Goal: Task Accomplishment & Management: Use online tool/utility

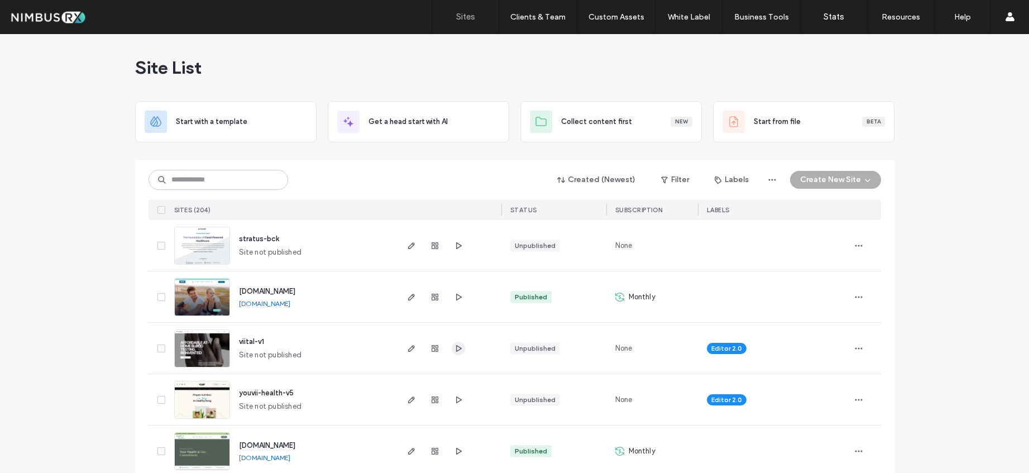
click at [454, 347] on icon "button" at bounding box center [458, 348] width 9 height 9
click at [835, 174] on button "Create New Site" at bounding box center [835, 180] width 91 height 18
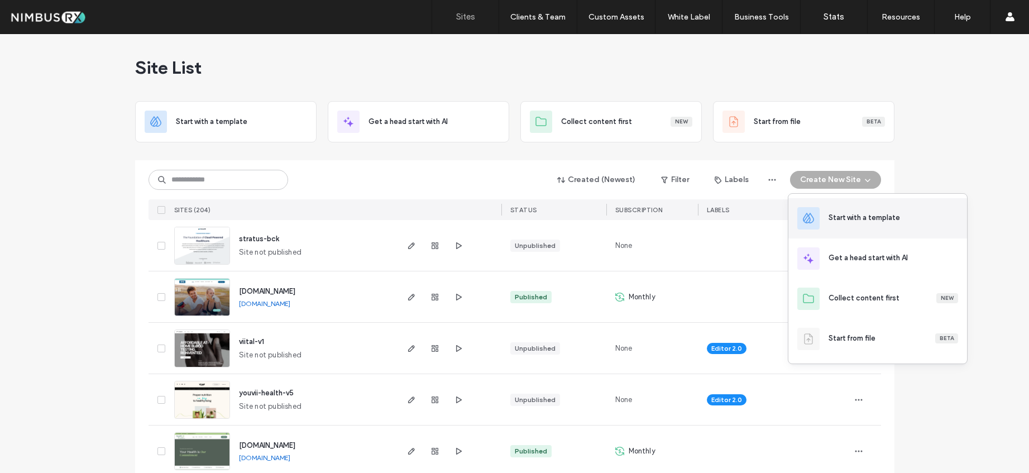
click at [844, 202] on div "Start with a template" at bounding box center [877, 218] width 179 height 40
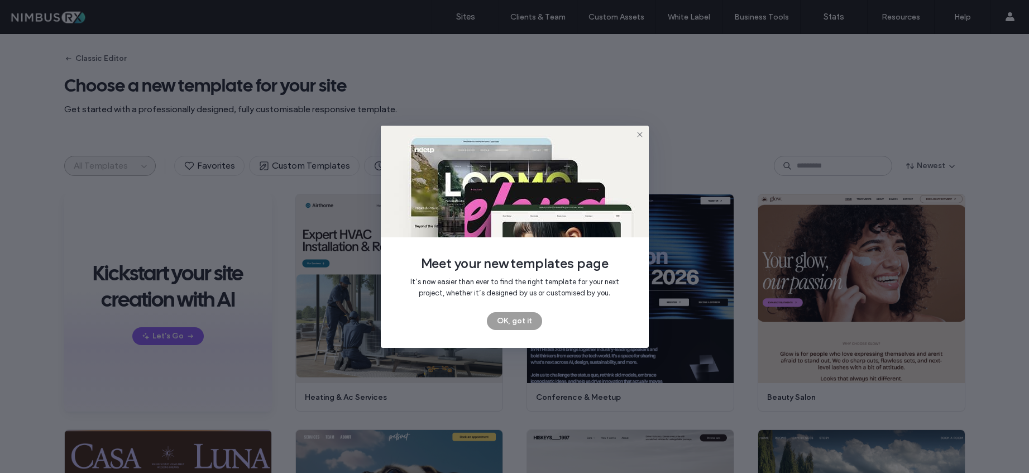
click at [509, 322] on button "OK, got it" at bounding box center [514, 321] width 55 height 18
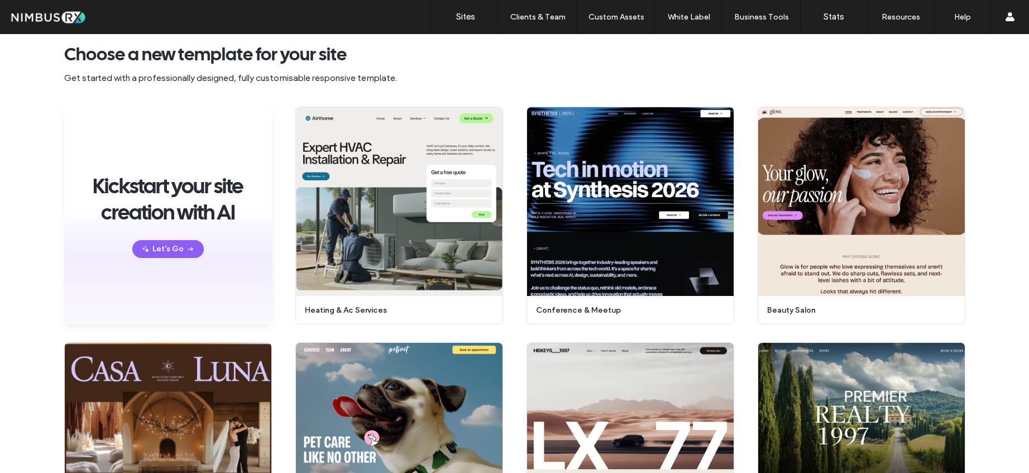
scroll to position [33, 0]
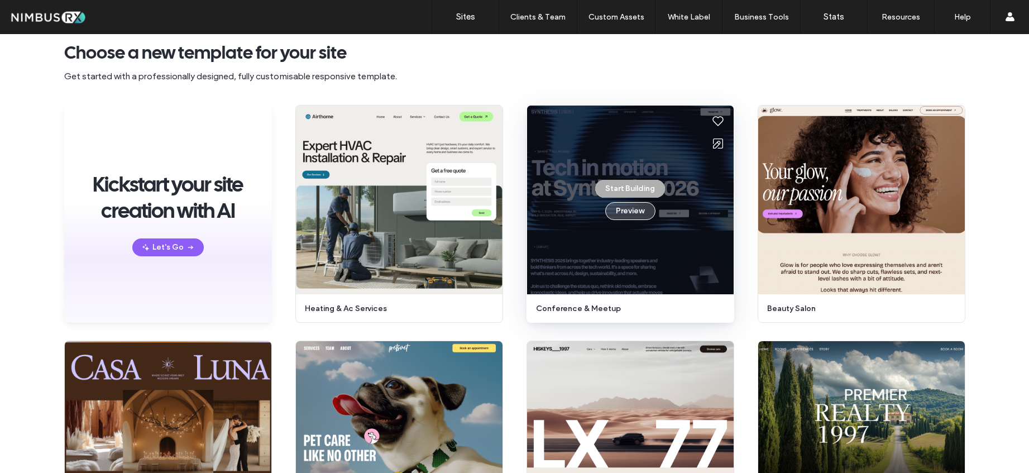
click at [641, 212] on button "Preview" at bounding box center [630, 211] width 50 height 18
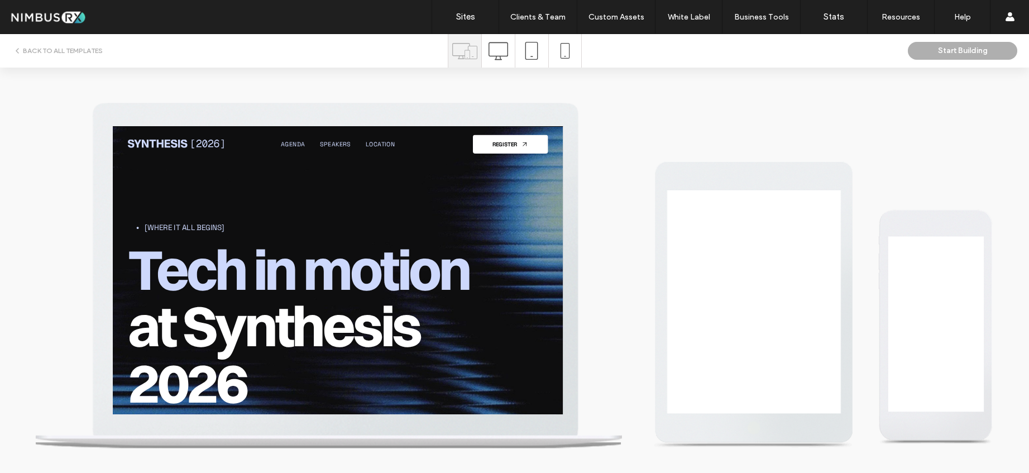
scroll to position [0, 0]
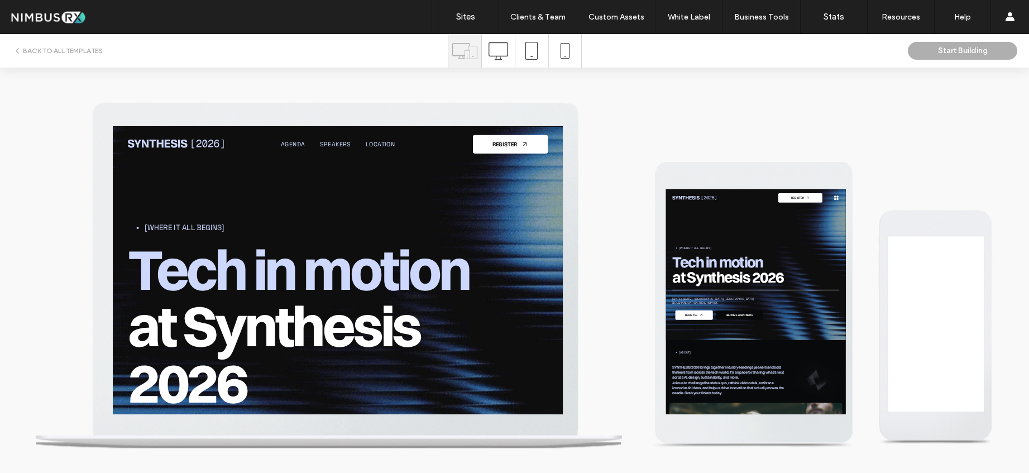
click at [500, 50] on icon at bounding box center [499, 51] width 20 height 20
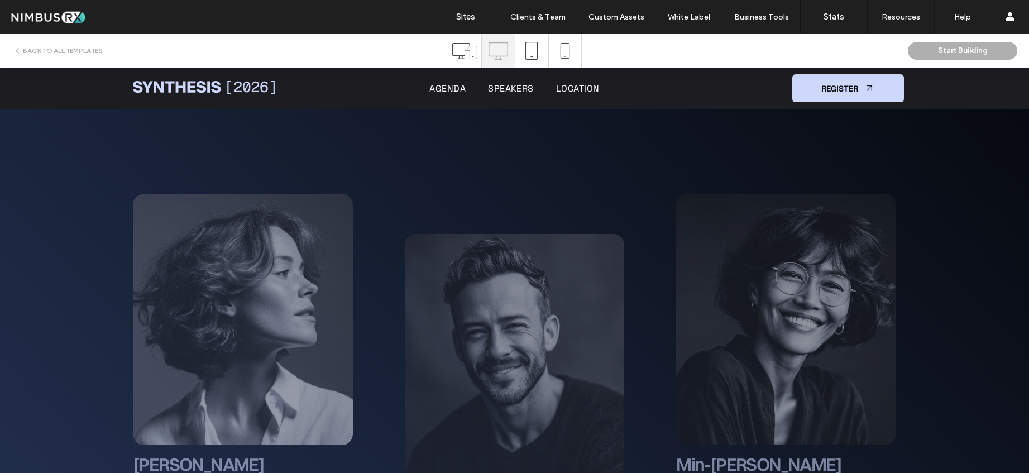
scroll to position [4141, 0]
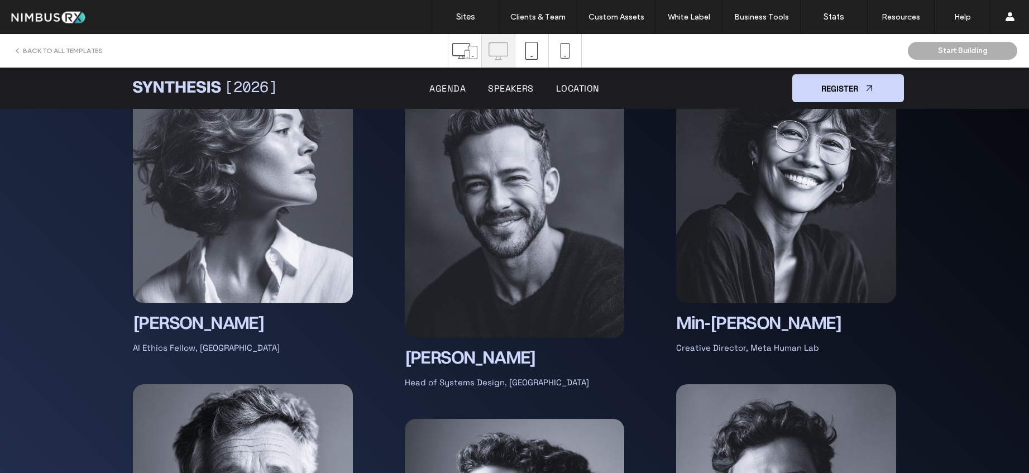
click at [68, 51] on button "BACK TO ALL TEMPLATES" at bounding box center [58, 50] width 90 height 13
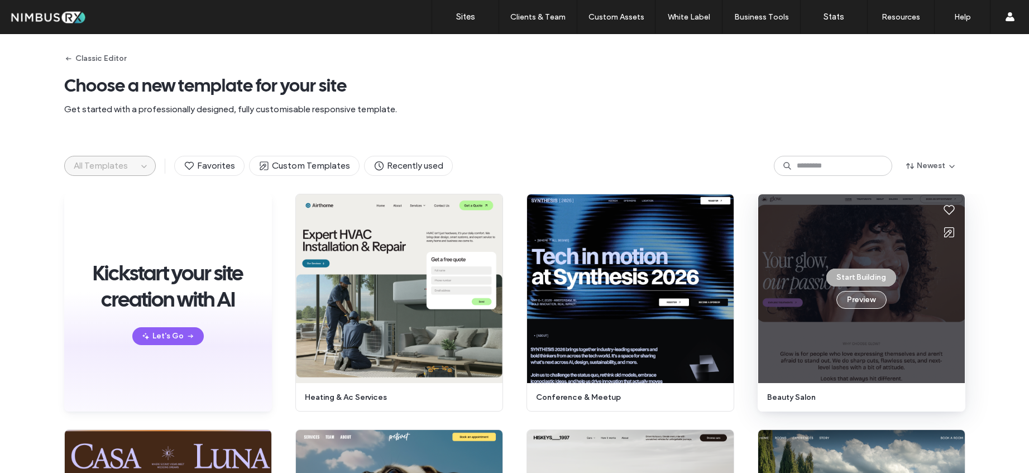
click at [867, 297] on button "Preview" at bounding box center [862, 300] width 50 height 18
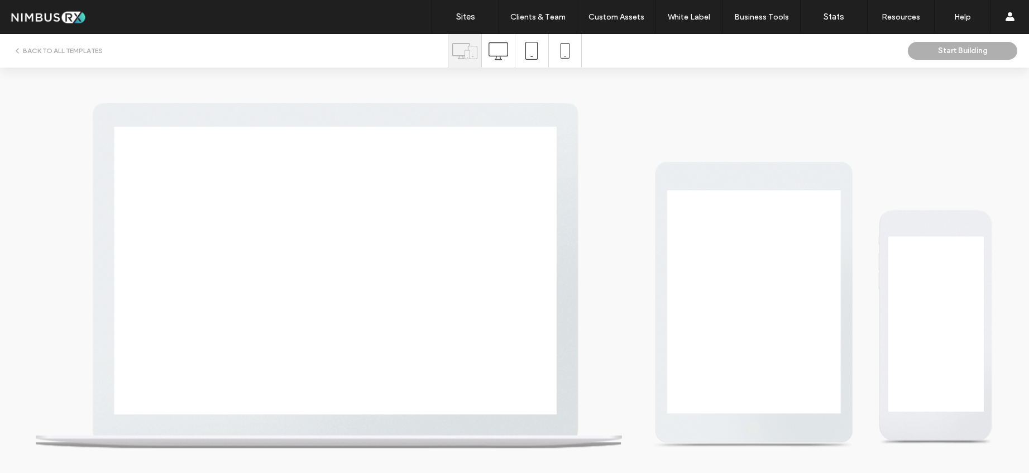
click at [505, 52] on icon at bounding box center [499, 51] width 20 height 20
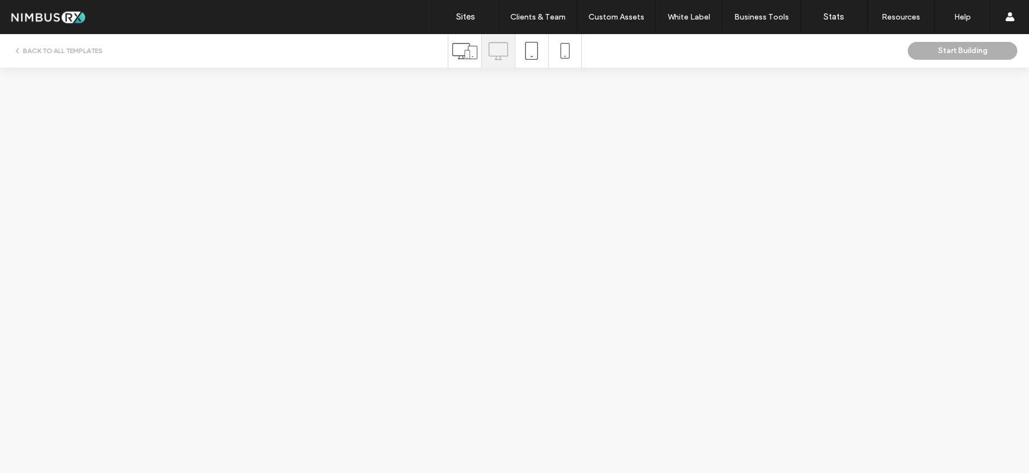
scroll to position [0, 0]
click at [71, 50] on button "BACK TO ALL TEMPLATES" at bounding box center [58, 50] width 90 height 13
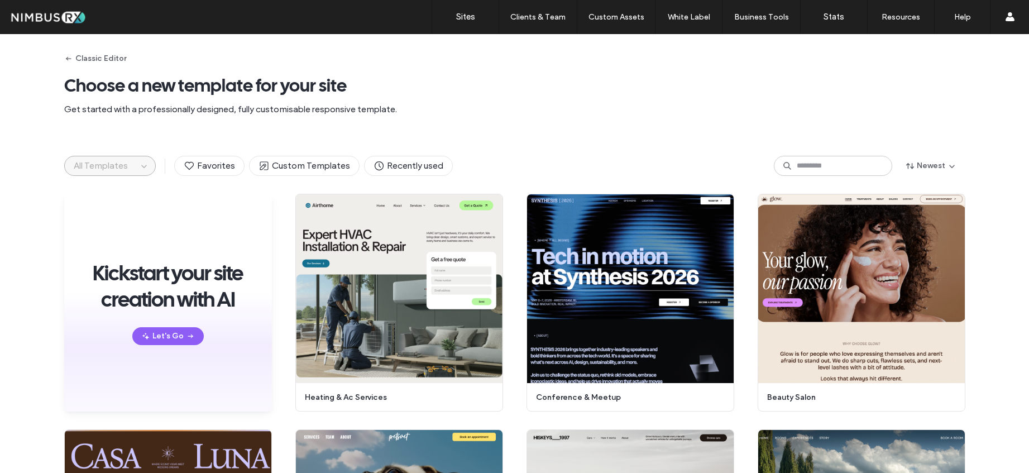
click at [125, 164] on button "All Templates" at bounding box center [101, 165] width 73 height 19
click at [127, 164] on button "All Templates" at bounding box center [101, 165] width 73 height 19
click at [262, 163] on icon at bounding box center [264, 165] width 11 height 11
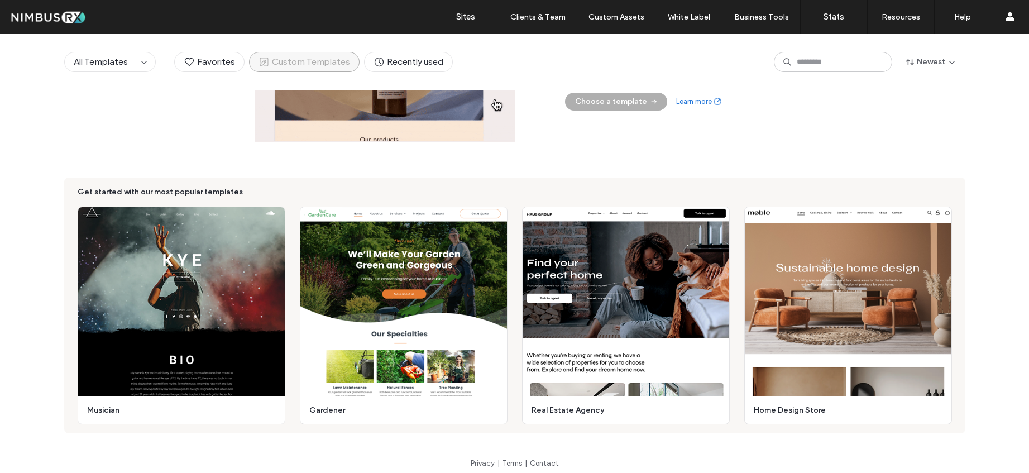
scroll to position [205, 0]
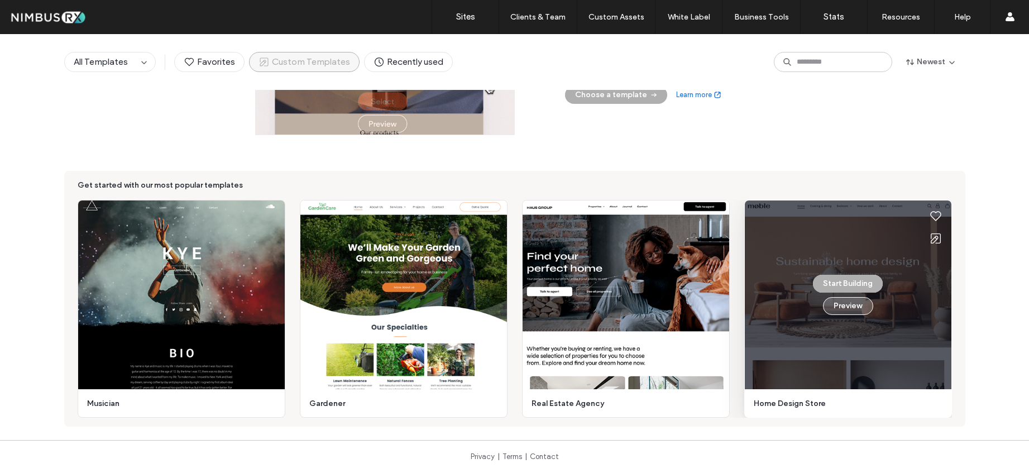
click at [837, 309] on button "Preview" at bounding box center [848, 306] width 50 height 18
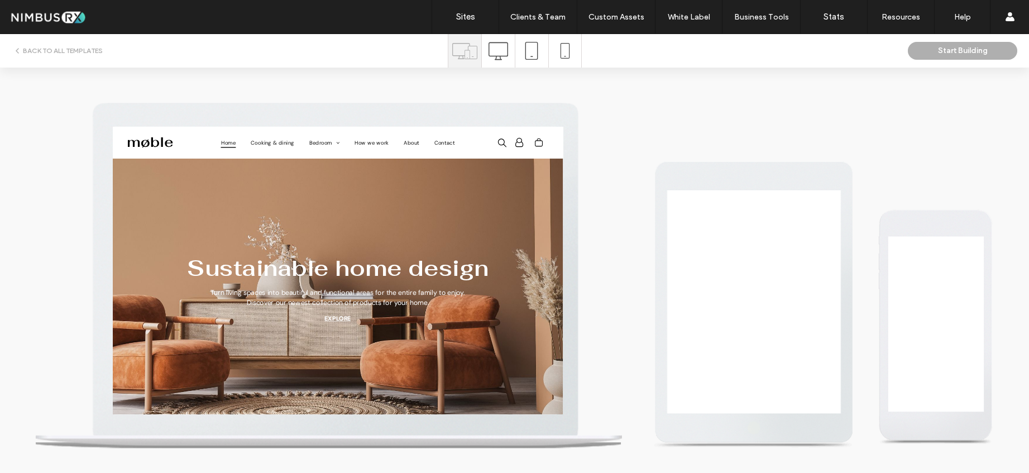
scroll to position [0, 0]
click at [498, 52] on icon at bounding box center [499, 51] width 20 height 20
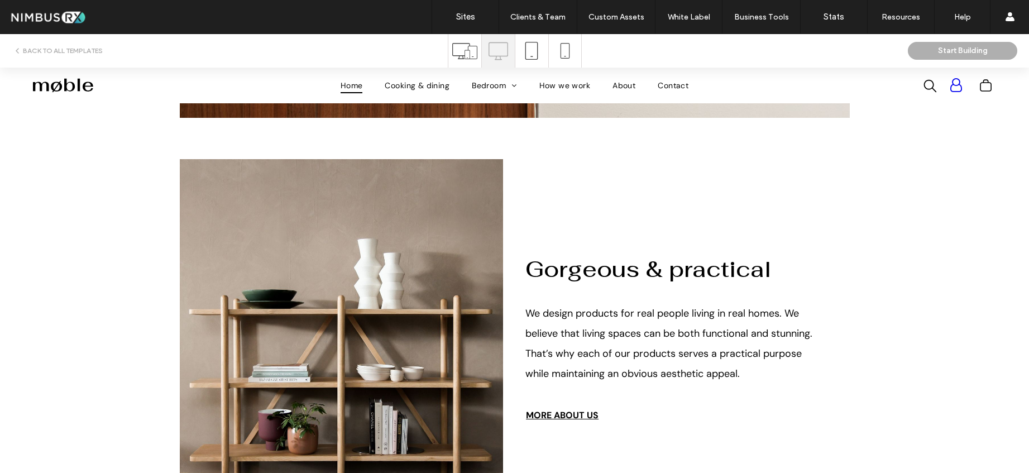
scroll to position [1627, 0]
